Goal: Task Accomplishment & Management: Manage account settings

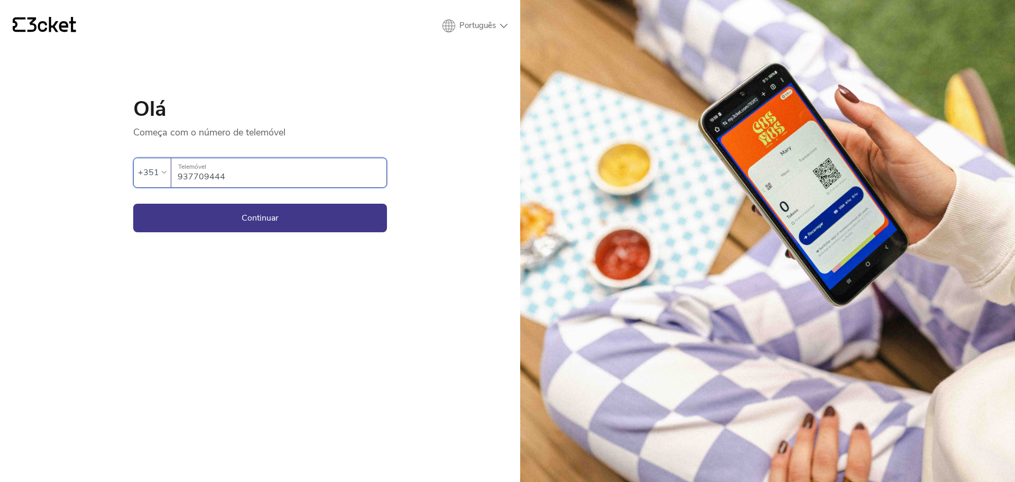
type input "937709444"
click at [133, 204] on button "Continuar" at bounding box center [260, 218] width 254 height 29
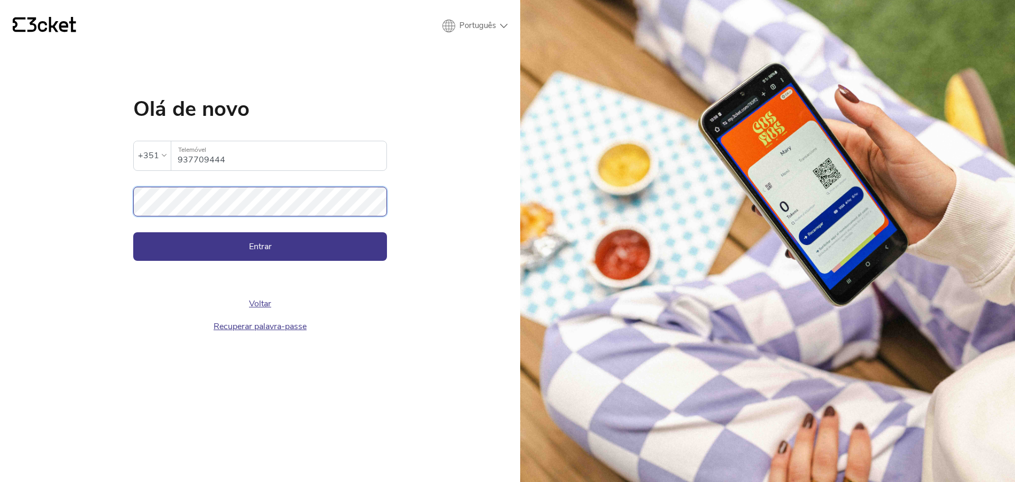
click at [133, 232] on button "Entrar" at bounding box center [260, 246] width 254 height 29
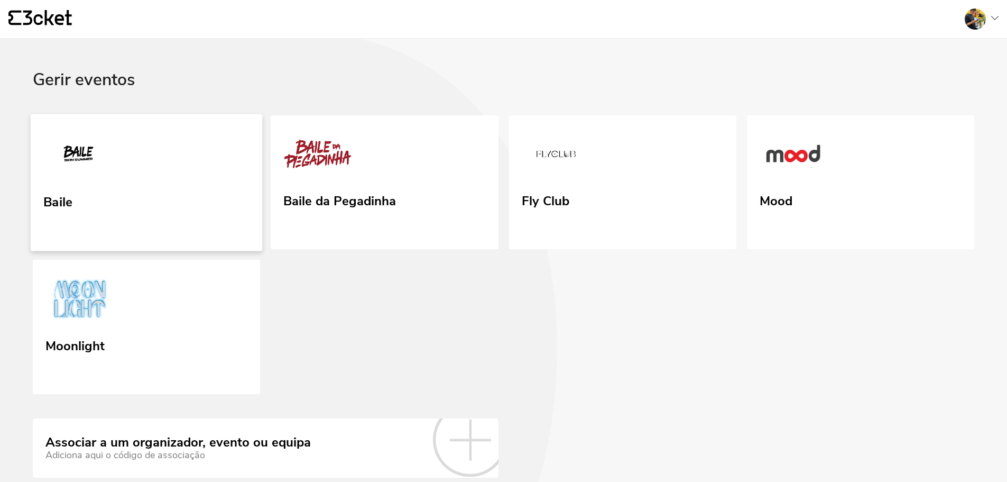
click at [167, 195] on link "Baile" at bounding box center [147, 182] width 232 height 137
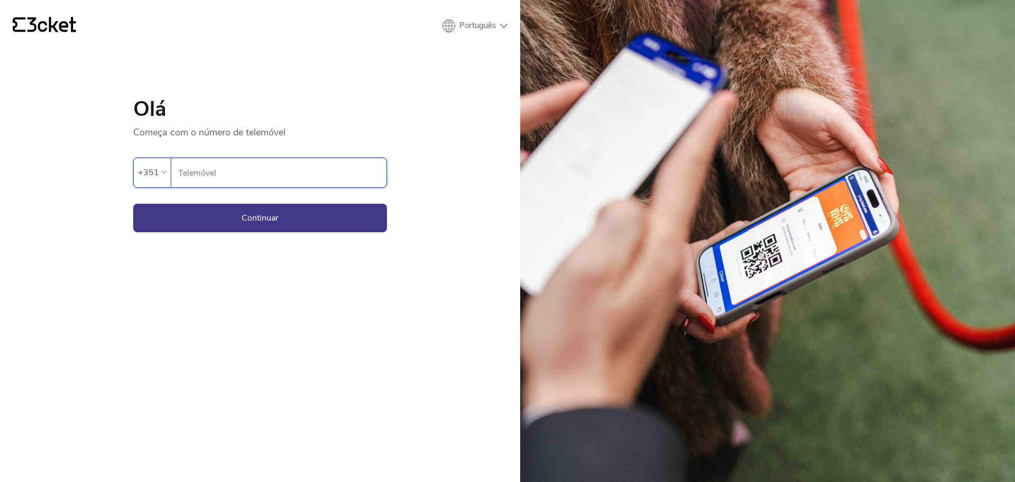
click at [307, 165] on input "Telemóvel" at bounding box center [282, 172] width 209 height 29
type input "935375323"
click at [262, 234] on div "{' '} Português English Português Español Olá Começa com o número de telemóvel …" at bounding box center [260, 241] width 520 height 482
click at [262, 232] on button "Continuar" at bounding box center [260, 218] width 254 height 29
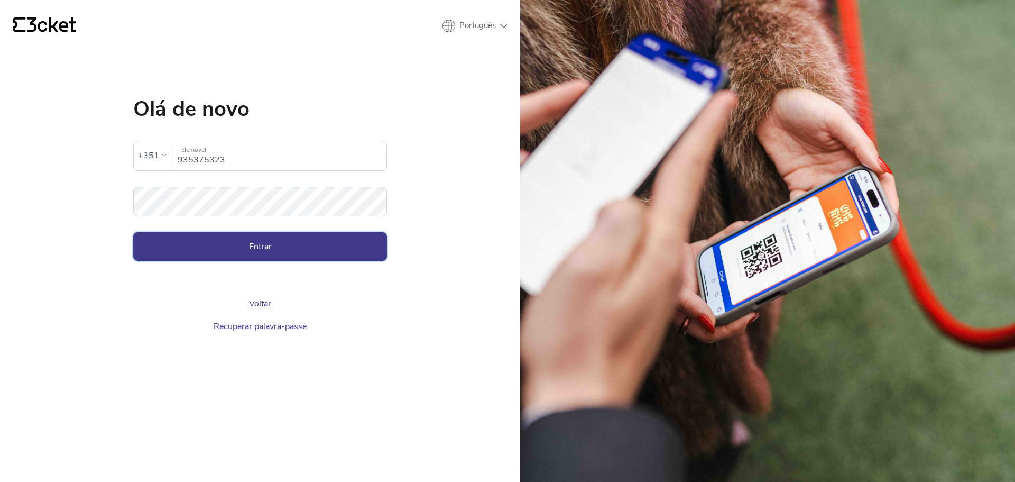
click at [268, 255] on button "Entrar" at bounding box center [260, 246] width 254 height 29
